Goal: Check status

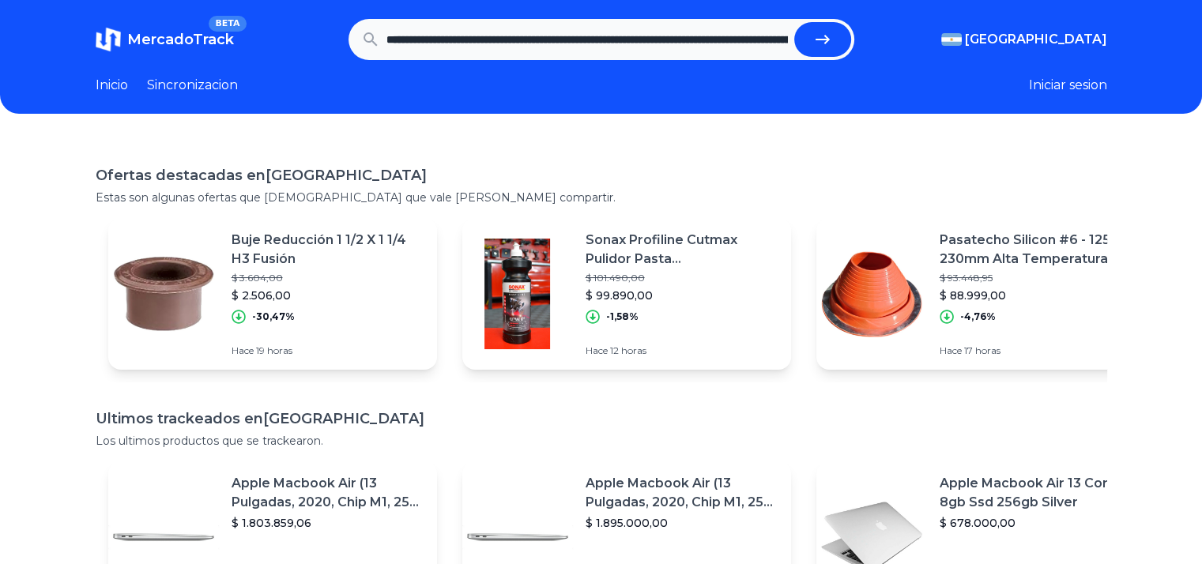
click at [831, 27] on button "submit" at bounding box center [823, 39] width 57 height 35
type input "**********"
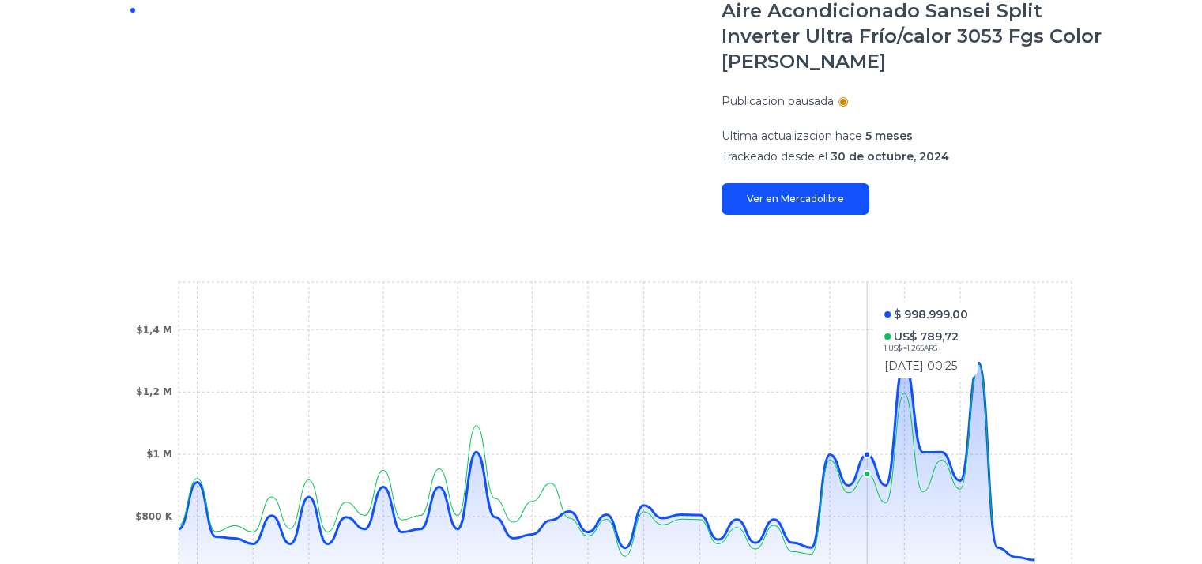
scroll to position [316, 0]
